Goal: Task Accomplishment & Management: Use online tool/utility

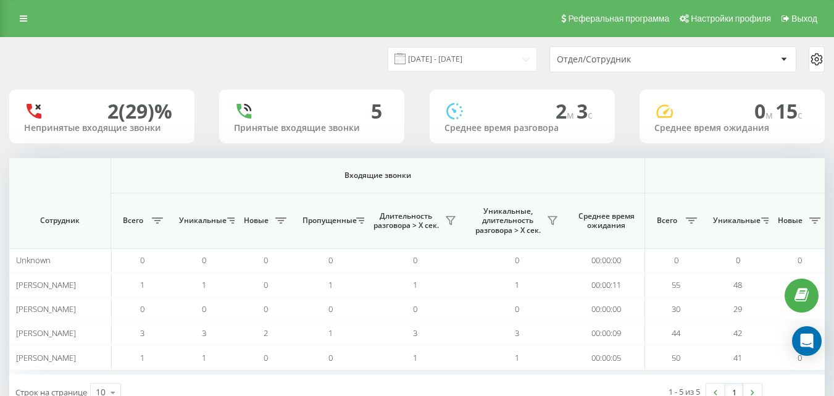
scroll to position [0, 907]
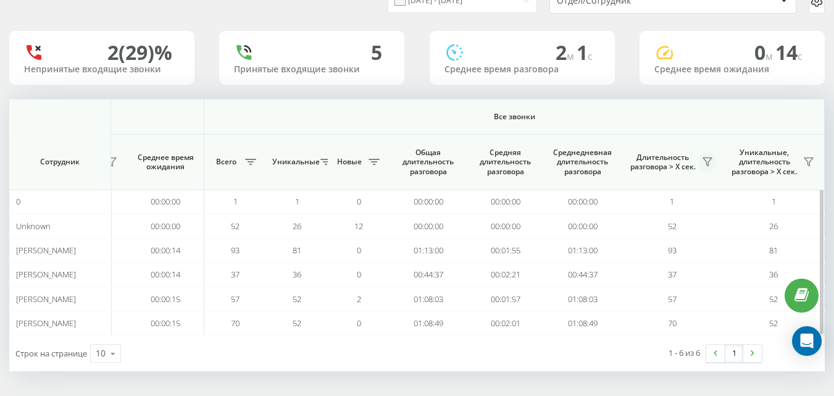
click at [699, 164] on button at bounding box center [707, 162] width 19 height 20
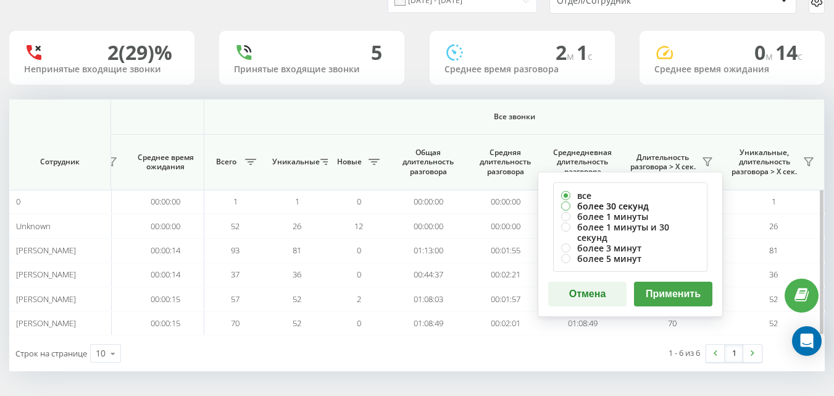
click at [640, 210] on label "более 30 секунд" at bounding box center [630, 206] width 138 height 10
radio input "true"
click at [673, 288] on button "Применить" at bounding box center [673, 294] width 78 height 25
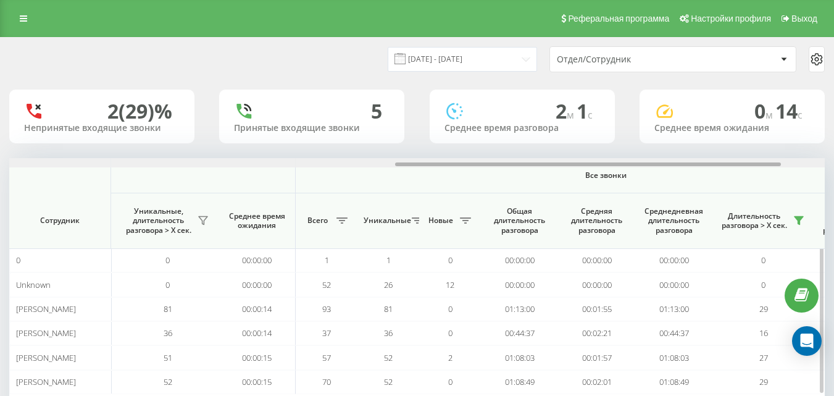
click at [800, 163] on div at bounding box center [416, 162] width 815 height 9
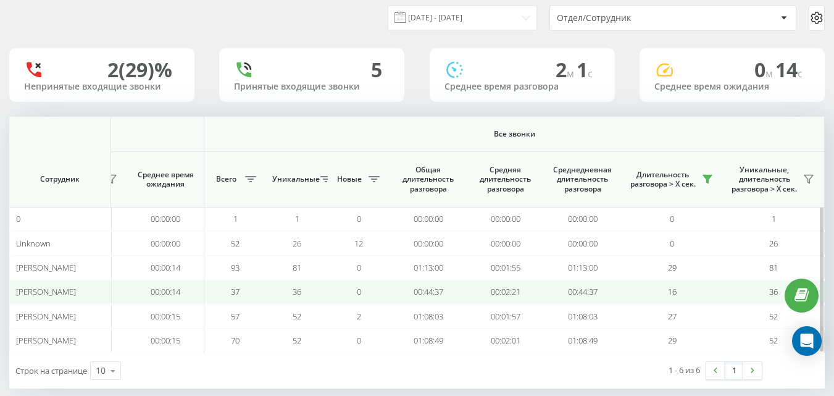
scroll to position [59, 0]
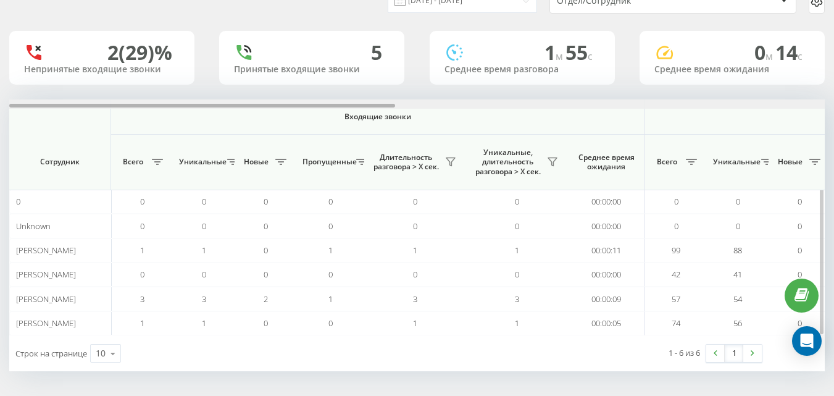
click at [803, 105] on div at bounding box center [416, 103] width 815 height 9
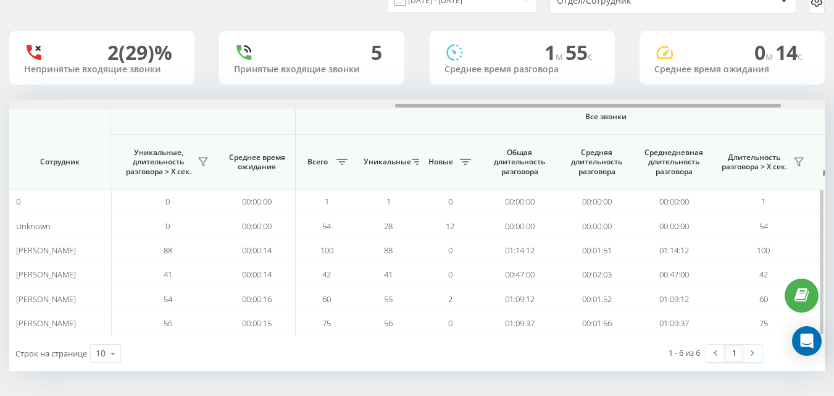
scroll to position [0, 907]
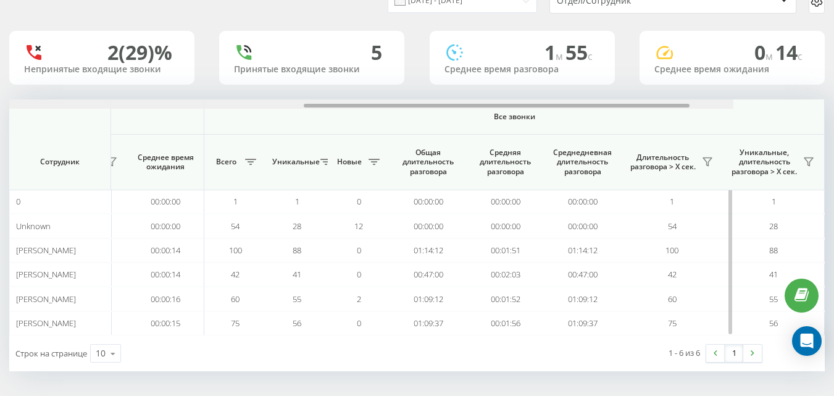
click at [733, 105] on div at bounding box center [325, 103] width 815 height 9
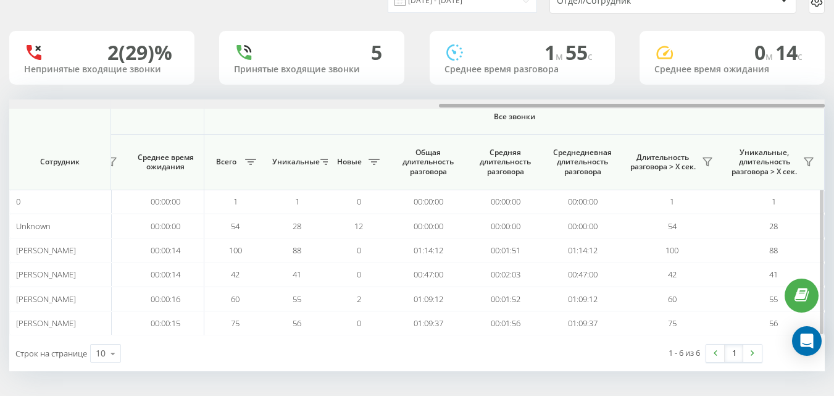
click at [803, 105] on div at bounding box center [632, 106] width 386 height 4
click at [706, 161] on icon at bounding box center [707, 162] width 9 height 8
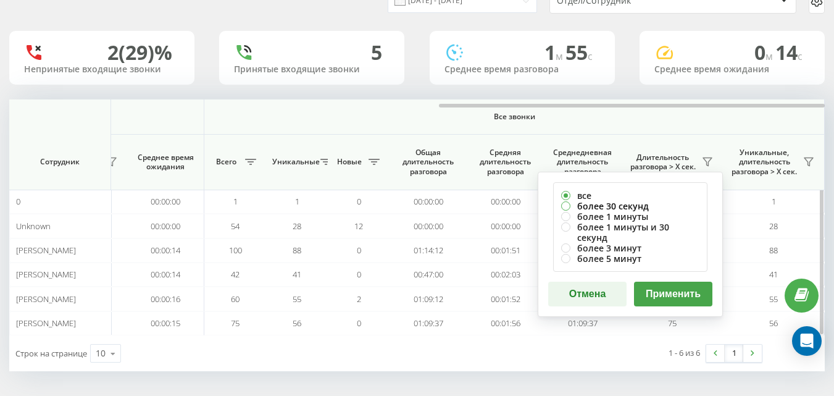
click at [649, 208] on label "более 30 секунд" at bounding box center [630, 206] width 138 height 10
radio input "true"
click at [678, 282] on button "Применить" at bounding box center [673, 294] width 78 height 25
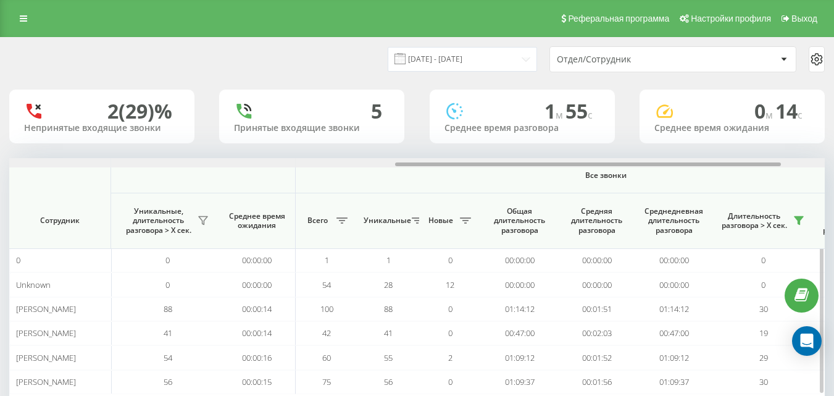
click at [789, 161] on div at bounding box center [416, 162] width 815 height 9
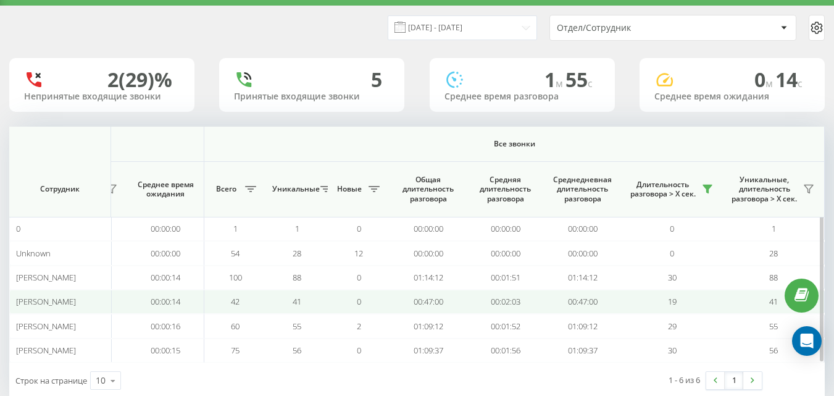
scroll to position [59, 0]
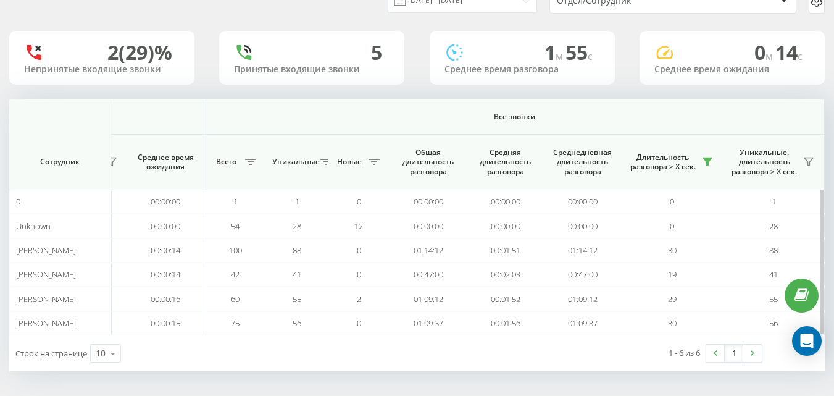
click at [580, 103] on th "Все звонки" at bounding box center [514, 116] width 620 height 35
